Goal: Find specific page/section: Find specific page/section

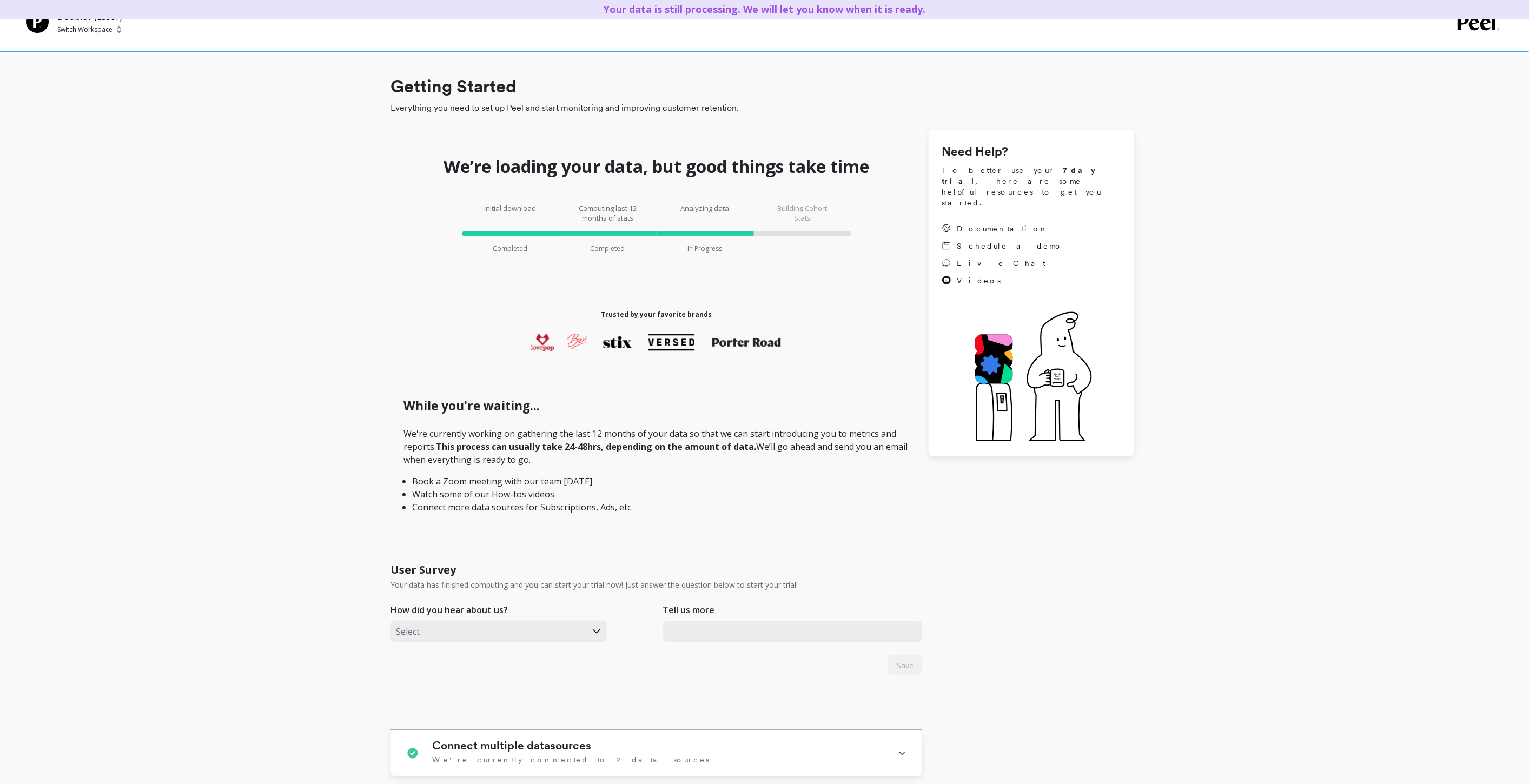
click at [79, 31] on p "Switch Workspace" at bounding box center [85, 30] width 55 height 9
click at [102, 86] on p "Boka - Amazon (Essor..." at bounding box center [119, 82] width 83 height 11
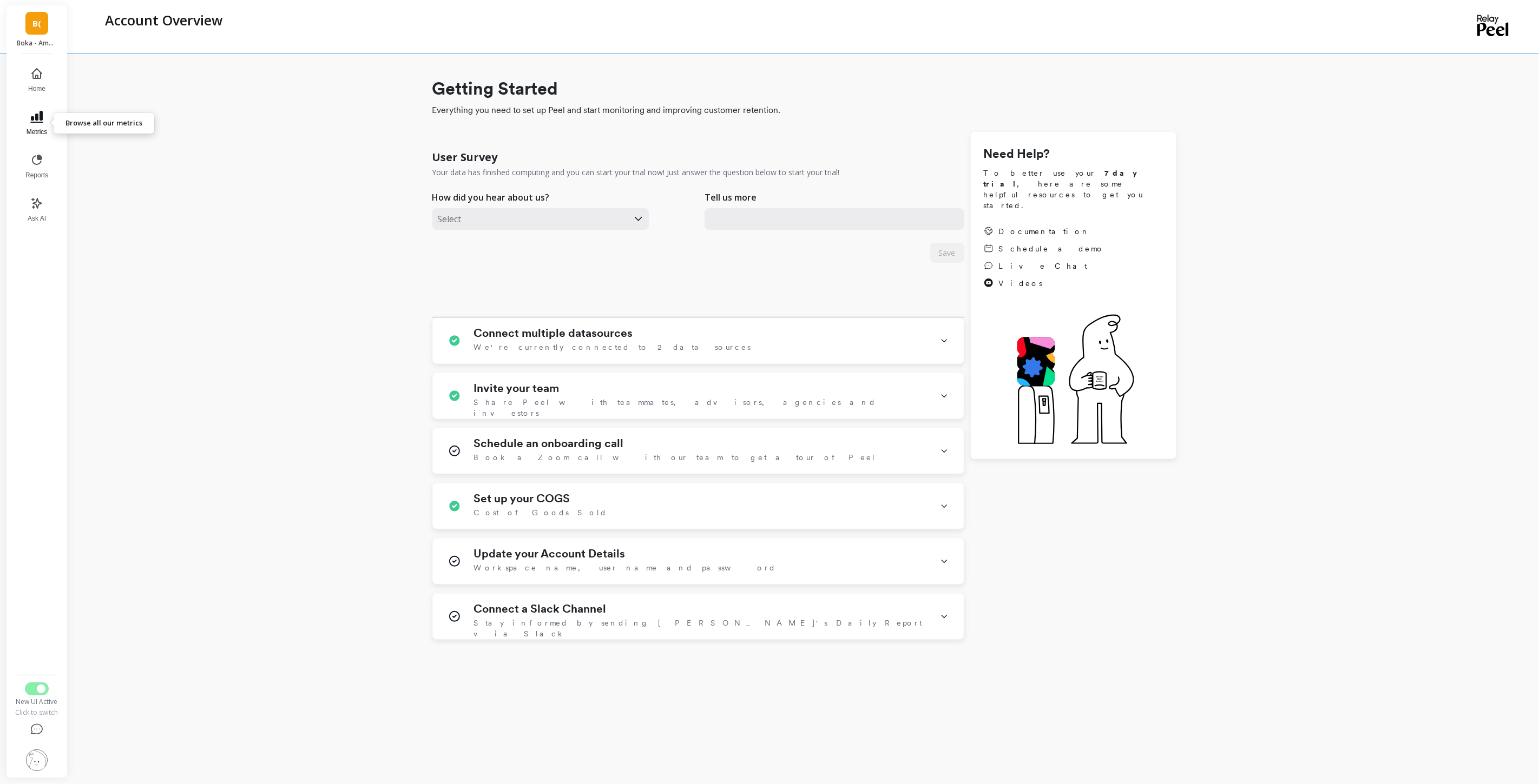
click at [39, 125] on button "Metrics" at bounding box center [37, 124] width 36 height 39
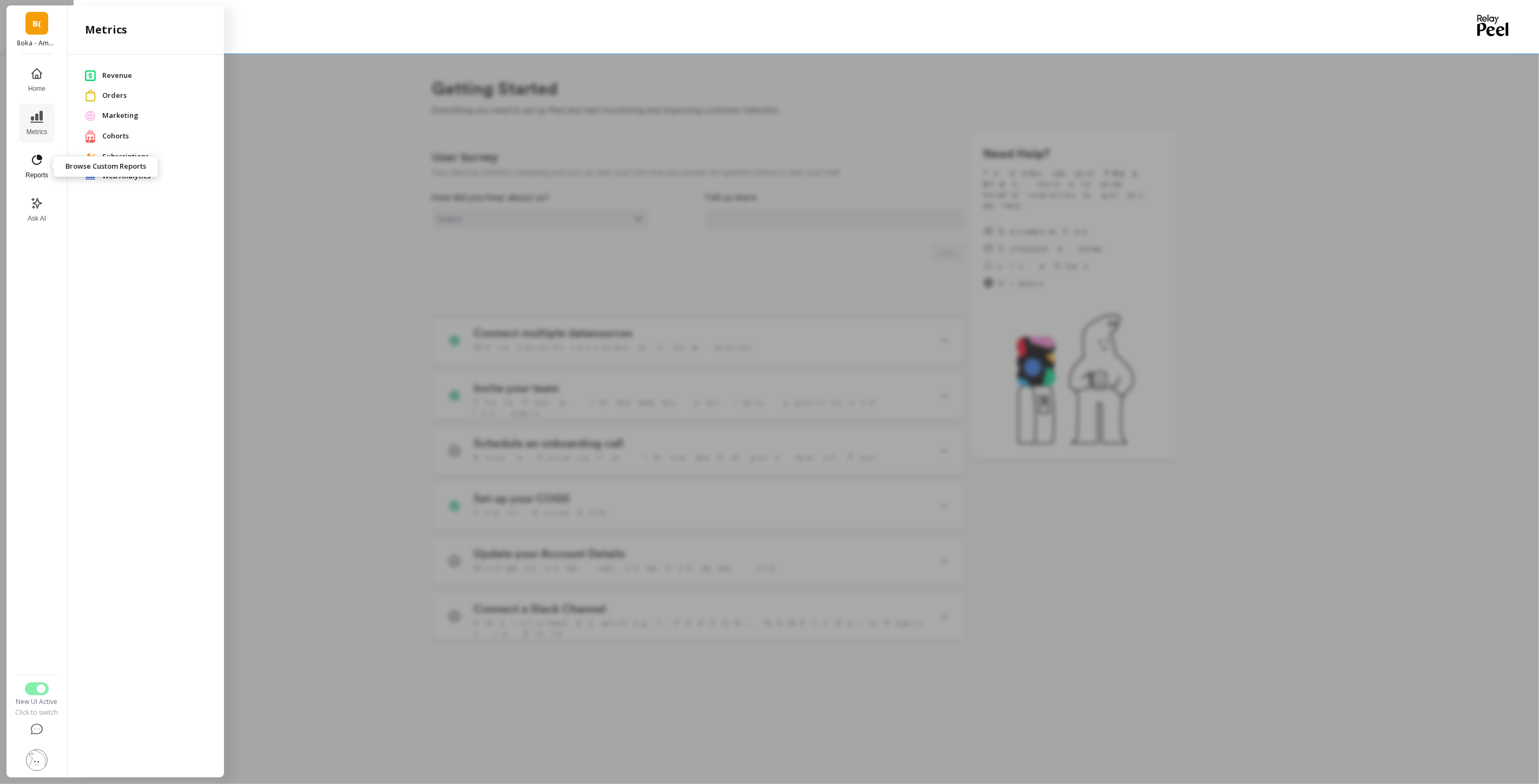
click at [37, 160] on icon at bounding box center [37, 159] width 13 height 13
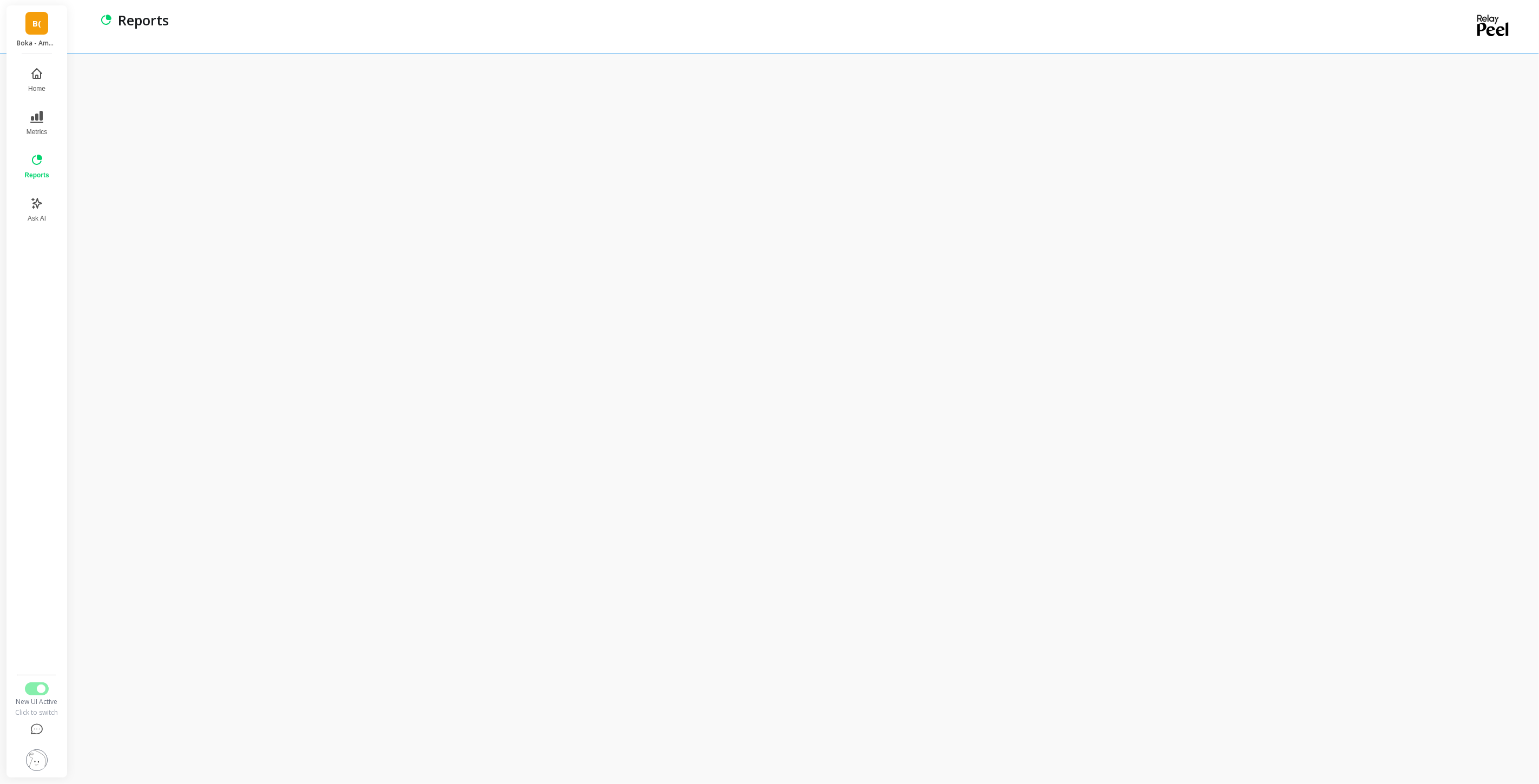
click at [31, 160] on icon at bounding box center [37, 159] width 13 height 13
